Goal: Navigation & Orientation: Find specific page/section

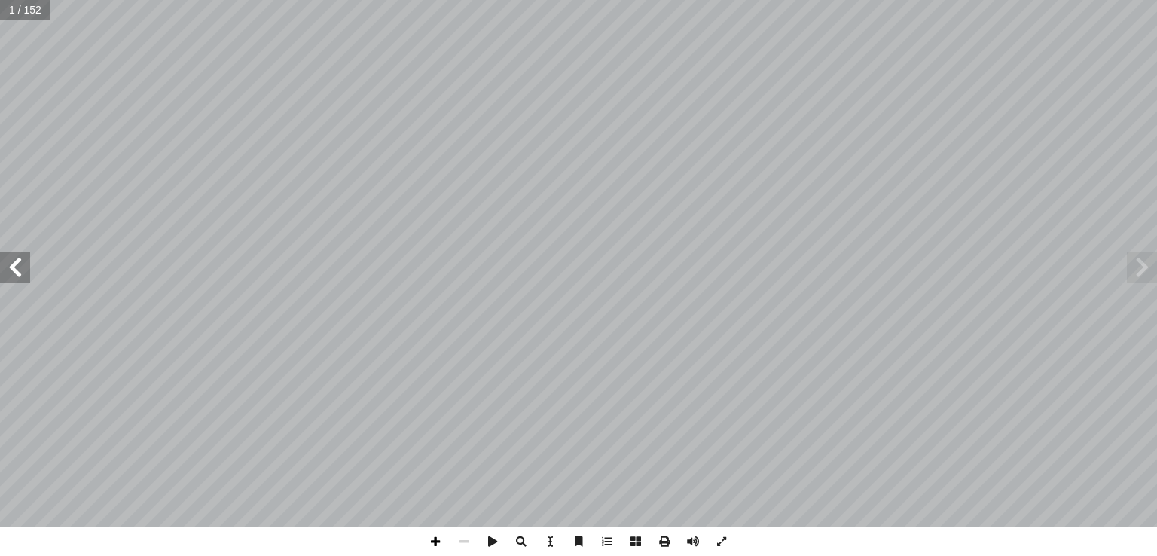
click at [438, 539] on span at bounding box center [435, 541] width 29 height 29
click at [6, 266] on span at bounding box center [15, 267] width 30 height 30
click at [7, 266] on span at bounding box center [15, 267] width 30 height 30
click at [22, 282] on span at bounding box center [15, 267] width 30 height 30
click at [18, 266] on span at bounding box center [15, 267] width 30 height 30
